Goal: Navigation & Orientation: Understand site structure

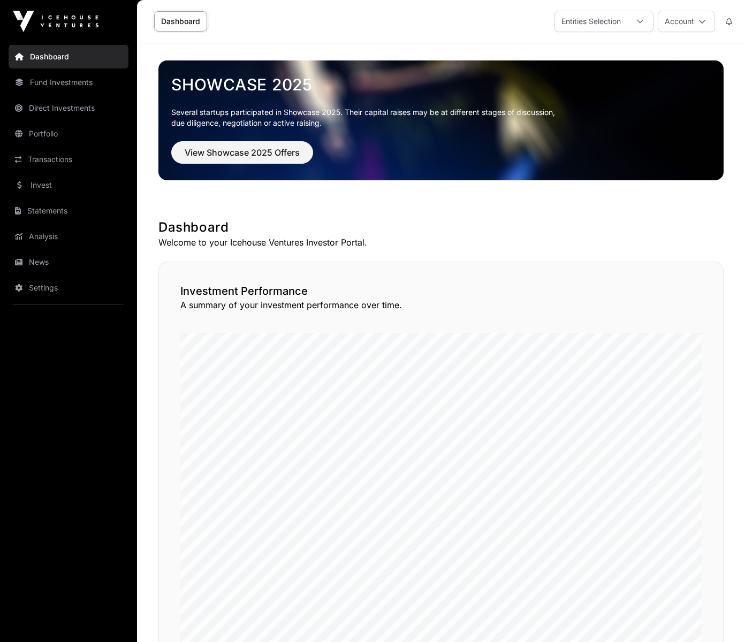
click at [67, 79] on link "Fund Investments" at bounding box center [69, 83] width 120 height 24
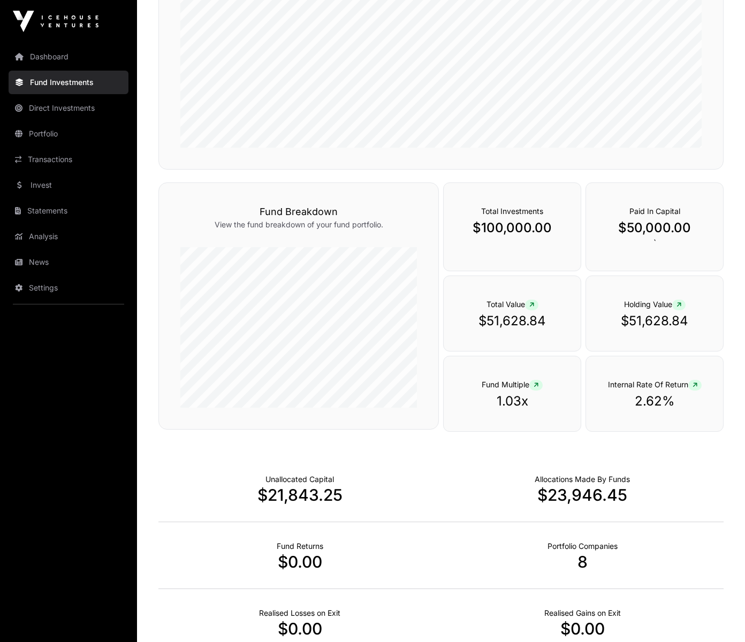
scroll to position [561, 0]
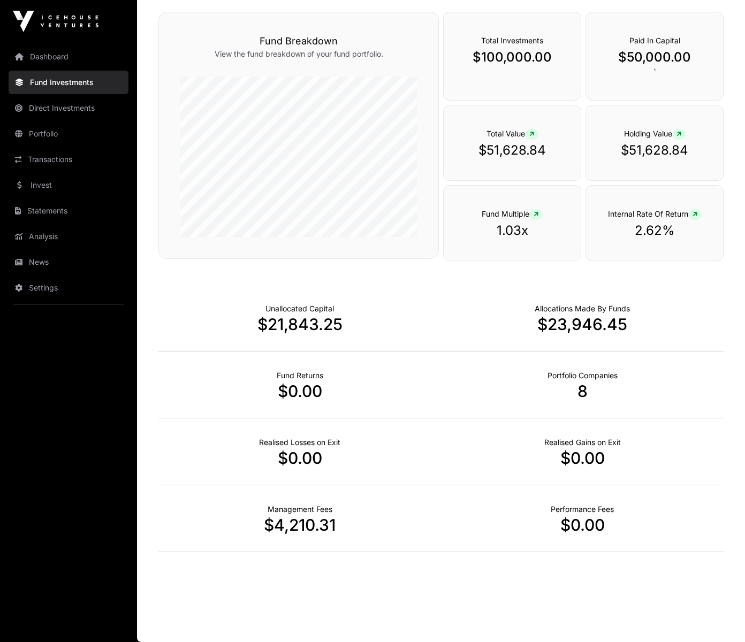
click at [58, 112] on link "Direct Investments" at bounding box center [69, 108] width 120 height 24
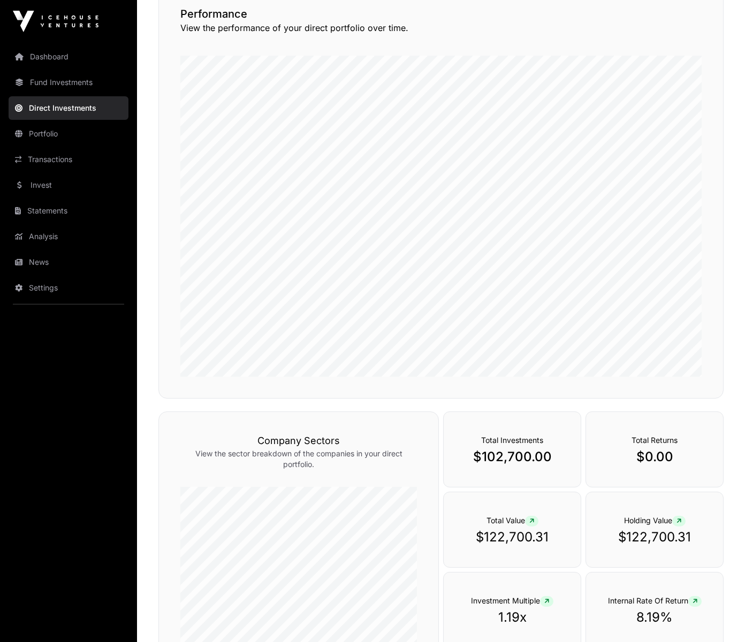
scroll to position [232, 0]
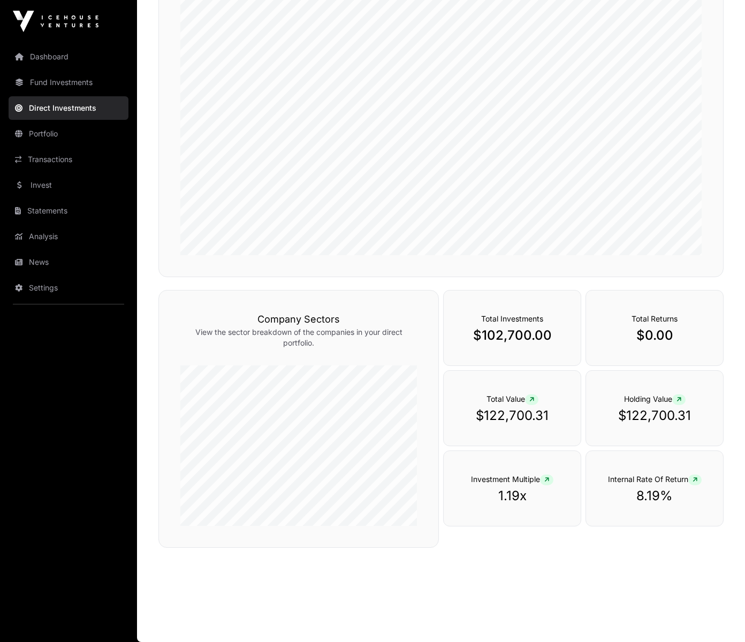
click at [51, 130] on link "Portfolio" at bounding box center [69, 134] width 120 height 24
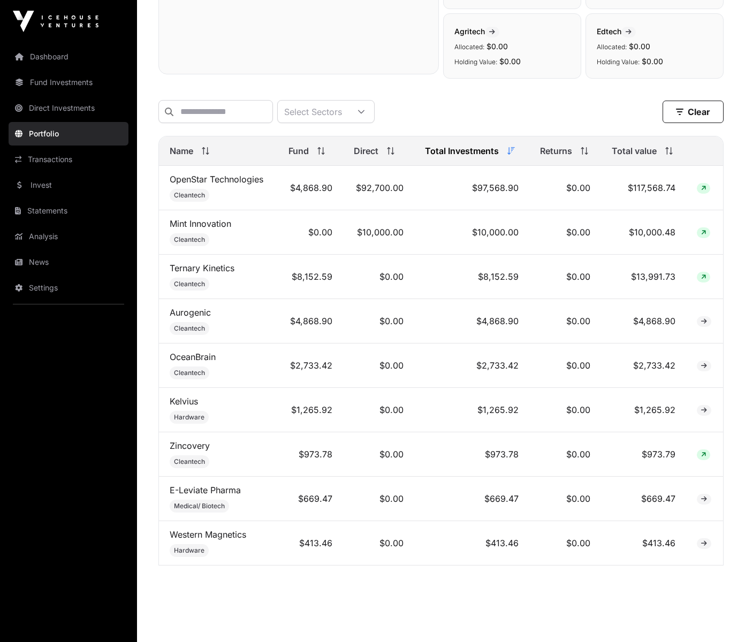
scroll to position [358, 0]
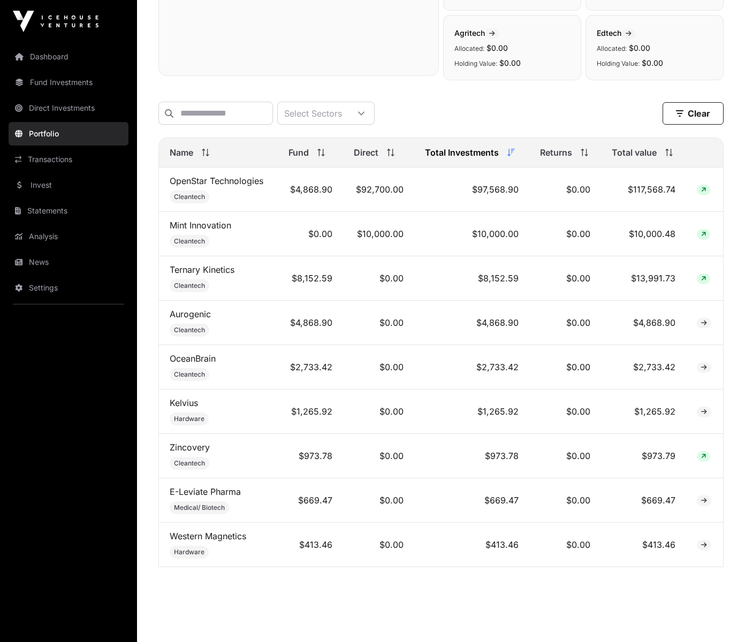
click at [49, 154] on link "Transactions" at bounding box center [69, 160] width 120 height 24
